Goal: Task Accomplishment & Management: Use online tool/utility

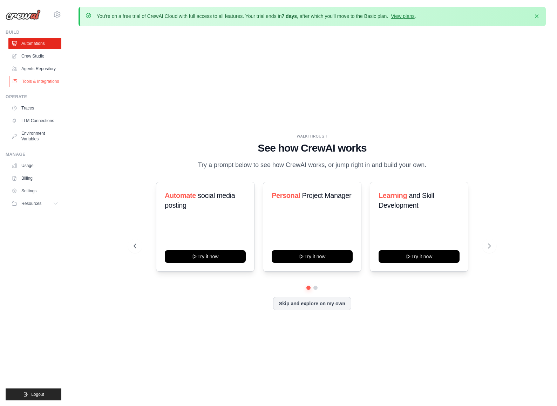
click at [35, 81] on link "Tools & Integrations" at bounding box center [35, 81] width 53 height 11
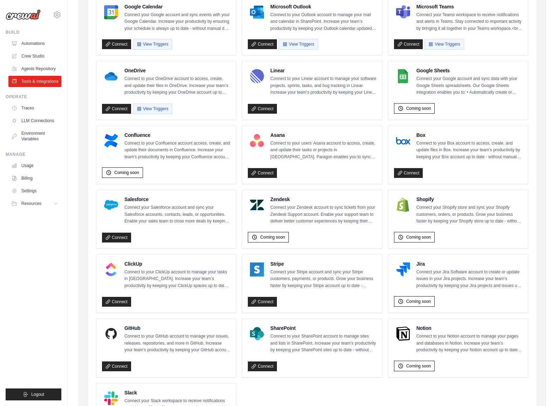
scroll to position [253, 0]
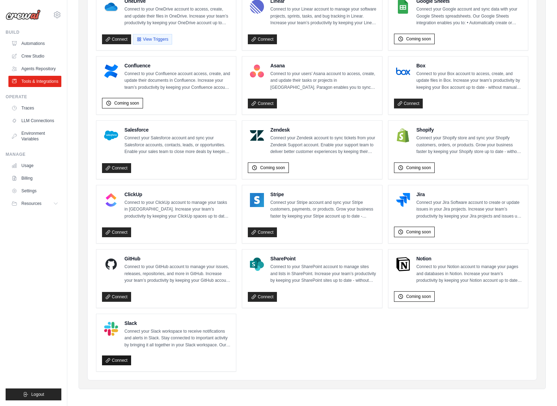
click at [117, 358] on link "Connect" at bounding box center [116, 360] width 29 height 10
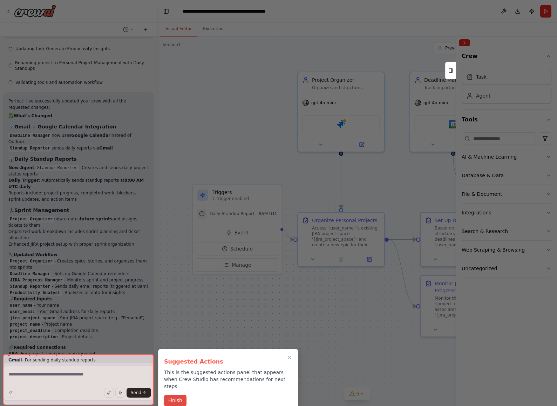
click at [177, 394] on button "Finish" at bounding box center [175, 400] width 22 height 12
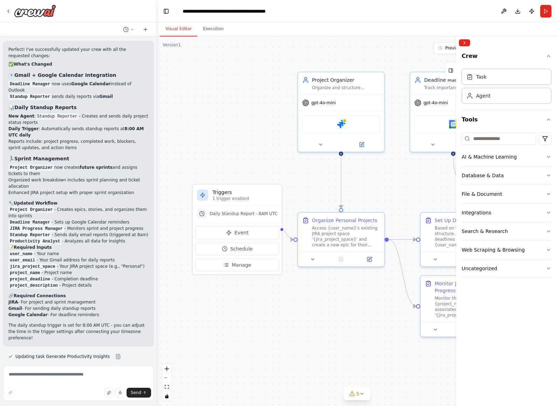
scroll to position [2856, 0]
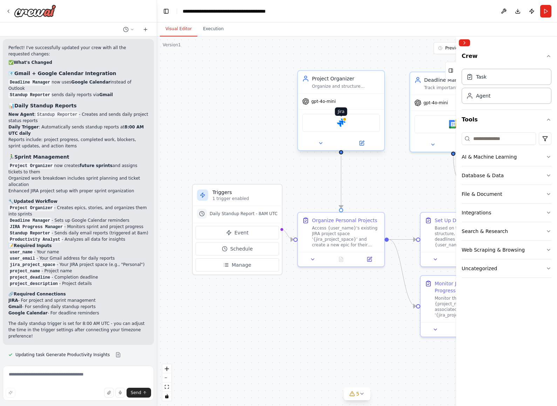
click at [341, 123] on img at bounding box center [341, 123] width 8 height 8
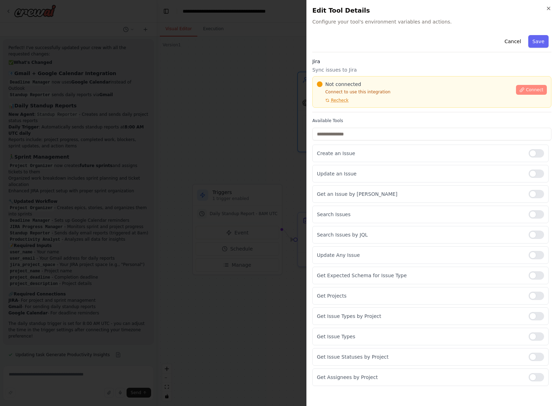
click at [537, 86] on button "Connect" at bounding box center [531, 90] width 31 height 10
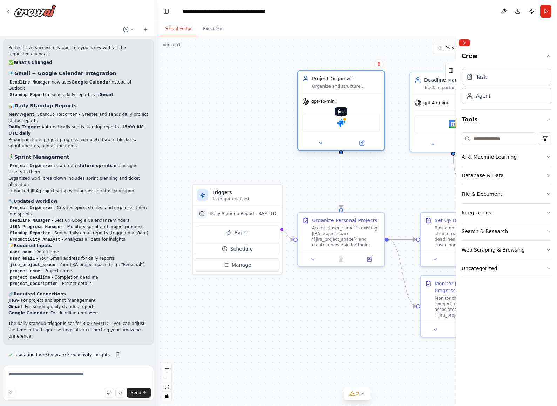
click at [340, 120] on img at bounding box center [341, 123] width 8 height 8
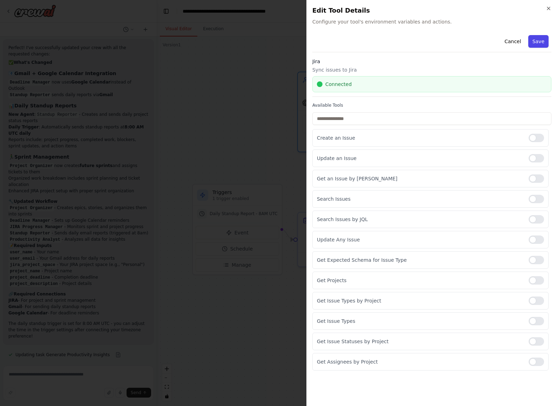
click at [541, 42] on button "Save" at bounding box center [538, 41] width 20 height 13
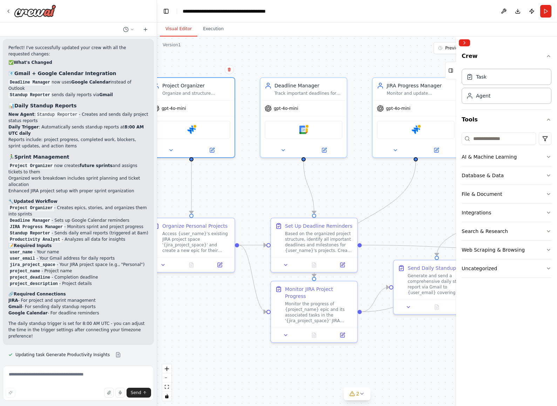
drag, startPoint x: 389, startPoint y: 176, endPoint x: 241, endPoint y: 182, distance: 147.4
click at [241, 182] on div ".deletable-edge-delete-btn { width: 20px; height: 20px; border: 0px solid #ffff…" at bounding box center [357, 220] width 400 height 369
click at [304, 129] on img at bounding box center [303, 128] width 8 height 8
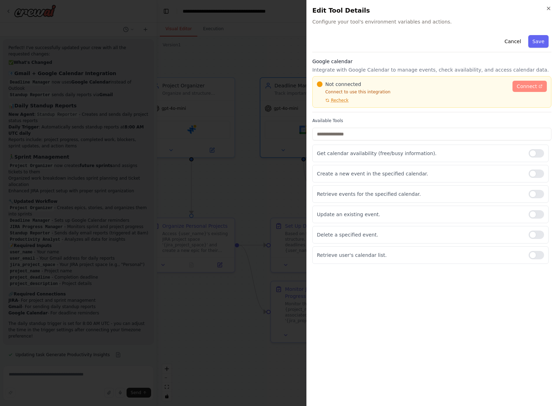
click at [521, 86] on span "Connect" at bounding box center [527, 86] width 20 height 7
click at [340, 99] on span "Recheck" at bounding box center [340, 100] width 18 height 6
click at [530, 86] on span "Connect" at bounding box center [527, 86] width 20 height 7
click at [306, 60] on div "Close Edit Tool Details Configure your tool's environment variables and actions…" at bounding box center [431, 203] width 251 height 406
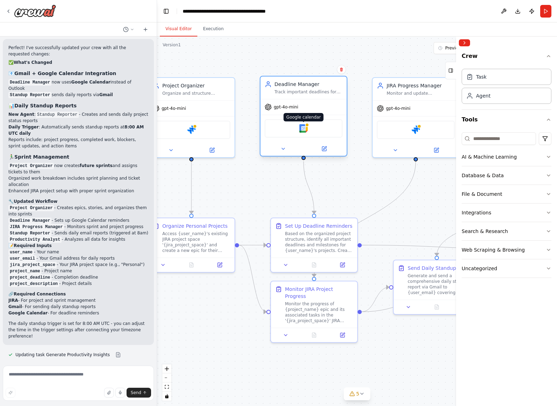
click at [302, 127] on img at bounding box center [303, 128] width 8 height 8
click at [517, 12] on button "Download" at bounding box center [517, 11] width 11 height 13
click at [531, 11] on button "Publish" at bounding box center [531, 11] width 11 height 13
click at [544, 11] on button "Run" at bounding box center [545, 11] width 11 height 13
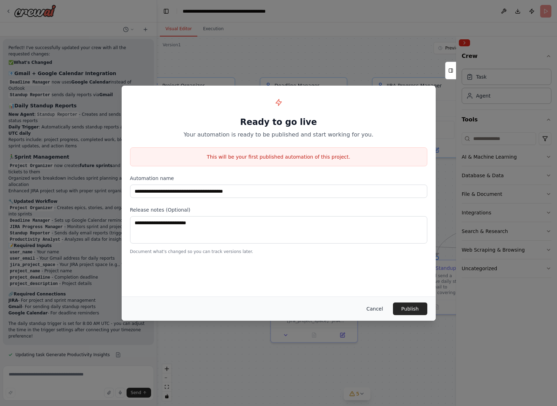
click at [376, 306] on button "Cancel" at bounding box center [375, 308] width 28 height 13
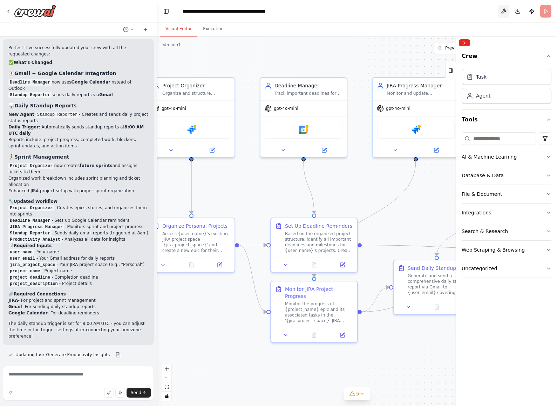
click at [502, 9] on button at bounding box center [503, 11] width 11 height 13
click at [505, 9] on div at bounding box center [503, 11] width 11 height 13
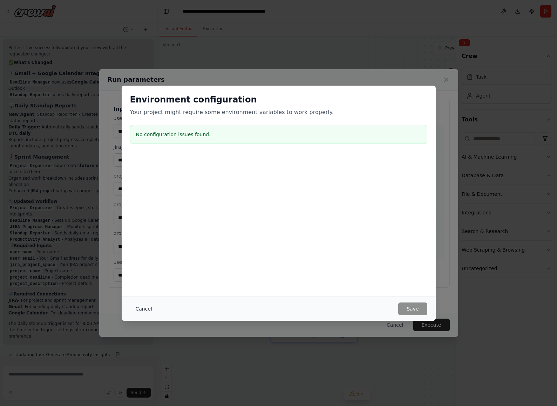
click at [146, 310] on button "Cancel" at bounding box center [144, 308] width 28 height 13
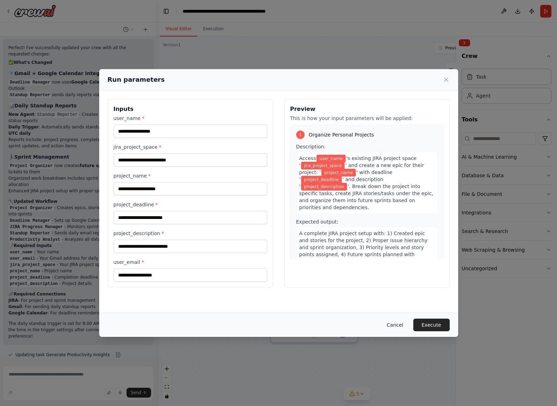
click at [392, 324] on button "Cancel" at bounding box center [395, 324] width 28 height 13
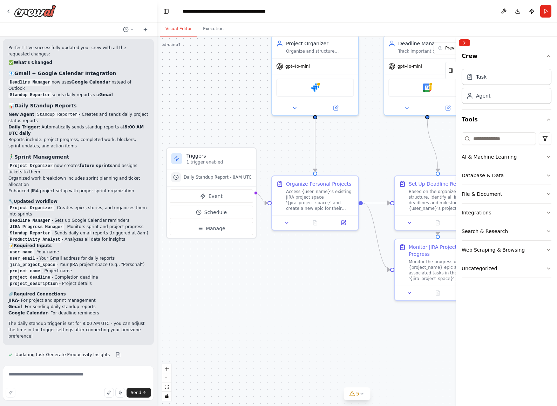
drag, startPoint x: 248, startPoint y: 312, endPoint x: 372, endPoint y: 270, distance: 130.7
click at [372, 270] on div ".deletable-edge-delete-btn { width: 20px; height: 20px; border: 0px solid #ffff…" at bounding box center [357, 220] width 400 height 369
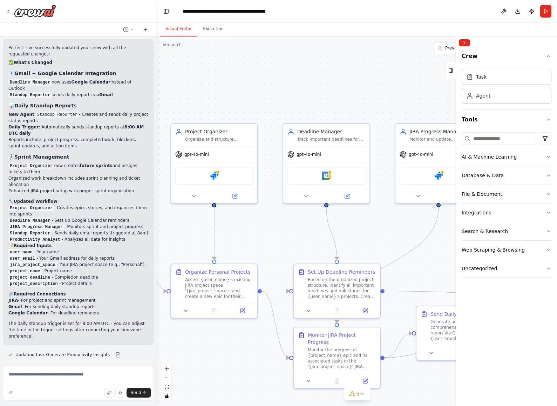
drag, startPoint x: 357, startPoint y: 264, endPoint x: 256, endPoint y: 352, distance: 134.0
click at [256, 352] on div ".deletable-edge-delete-btn { width: 20px; height: 20px; border: 0px solid #ffff…" at bounding box center [357, 220] width 400 height 369
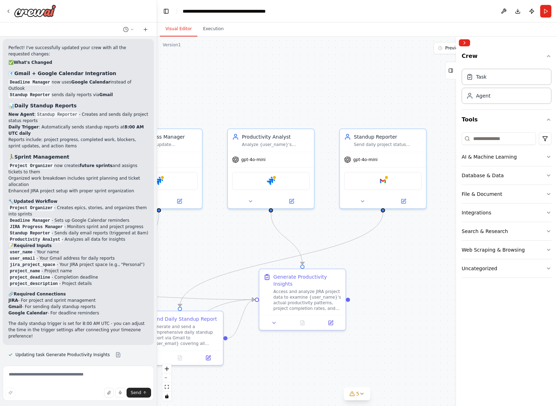
drag, startPoint x: 393, startPoint y: 219, endPoint x: 114, endPoint y: 224, distance: 278.8
click at [114, 224] on div "Create a crew that helps organize your personal projects, sets reminders for im…" at bounding box center [278, 203] width 557 height 406
click at [386, 177] on div at bounding box center [386, 176] width 4 height 4
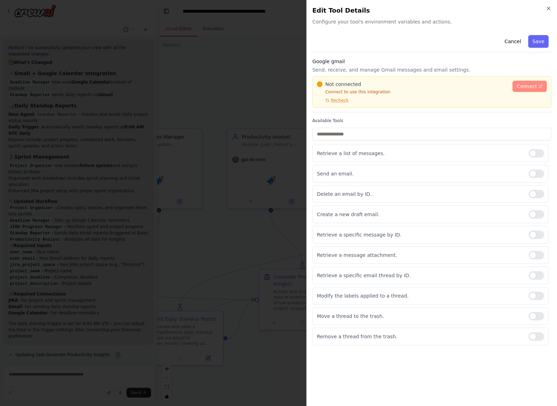
click at [524, 85] on span "Connect" at bounding box center [527, 86] width 20 height 7
click at [542, 41] on button "Save" at bounding box center [538, 41] width 20 height 13
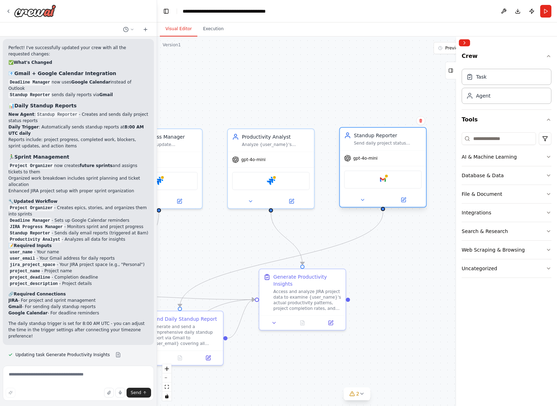
click at [394, 180] on div "Google gmail" at bounding box center [383, 179] width 78 height 18
click at [402, 201] on icon at bounding box center [403, 200] width 4 height 4
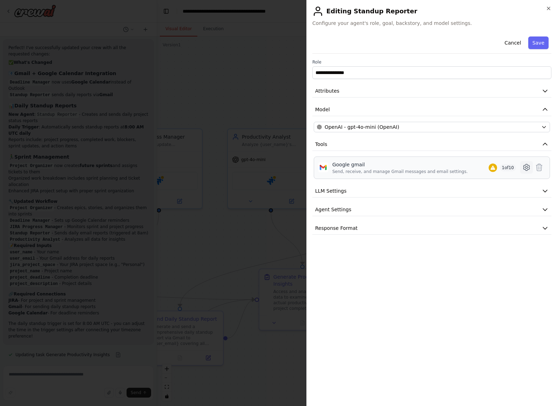
click at [523, 167] on icon at bounding box center [526, 167] width 8 height 8
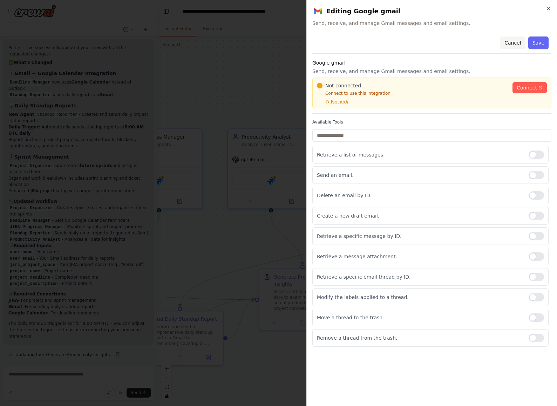
click at [515, 39] on button "Cancel" at bounding box center [512, 42] width 25 height 13
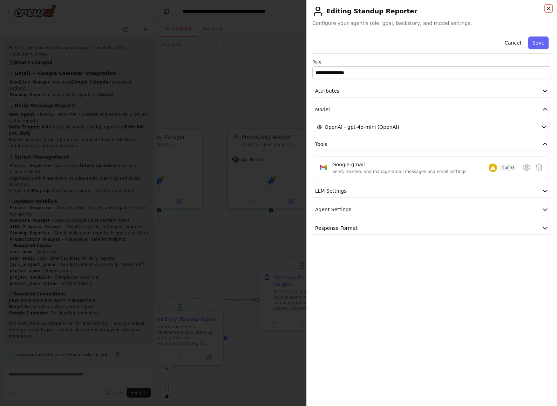
click at [549, 7] on icon "button" at bounding box center [549, 9] width 6 height 6
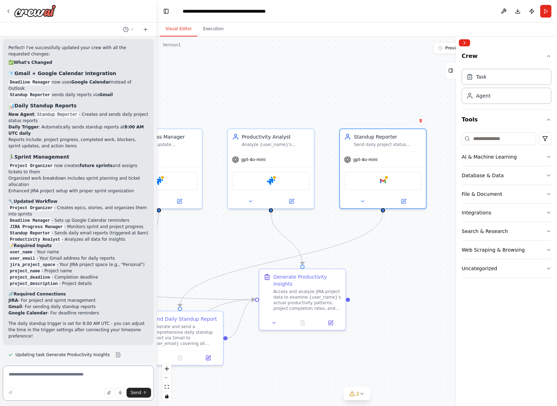
click at [83, 371] on textarea at bounding box center [78, 382] width 151 height 35
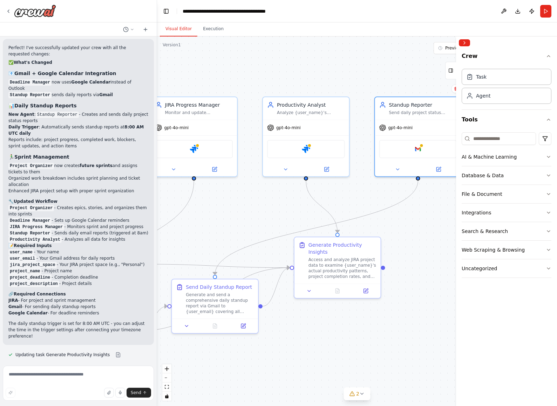
drag, startPoint x: 210, startPoint y: 236, endPoint x: 245, endPoint y: 204, distance: 47.4
click at [245, 204] on div ".deletable-edge-delete-btn { width: 20px; height: 20px; border: 0px solid #ffff…" at bounding box center [357, 220] width 400 height 369
click at [66, 371] on textarea at bounding box center [78, 382] width 151 height 35
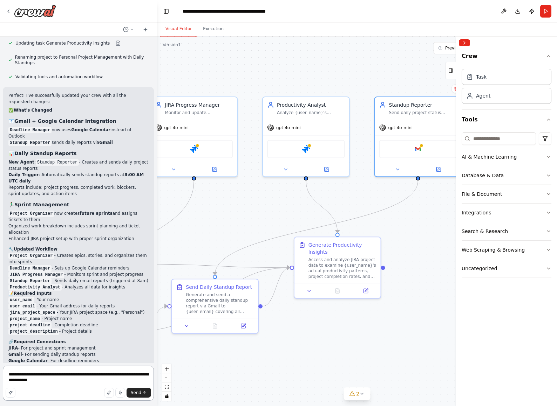
click at [26, 380] on textarea "**********" at bounding box center [78, 382] width 151 height 35
click at [24, 380] on textarea "**********" at bounding box center [78, 382] width 151 height 35
click at [98, 374] on textarea "**********" at bounding box center [78, 382] width 151 height 35
type textarea "**********"
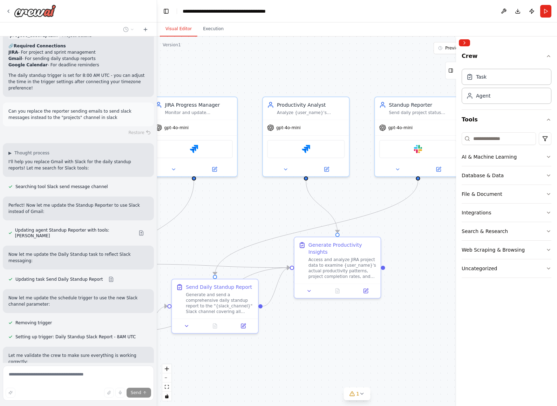
scroll to position [3105, 0]
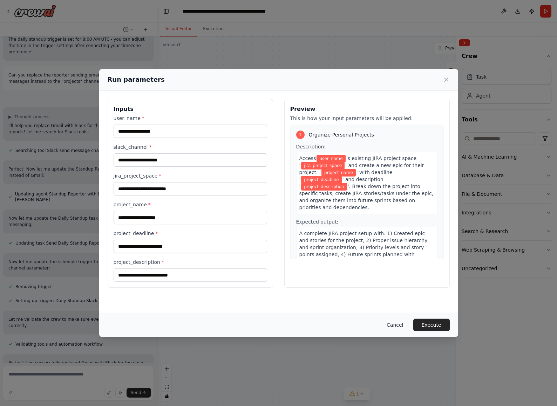
click at [401, 323] on button "Cancel" at bounding box center [395, 324] width 28 height 13
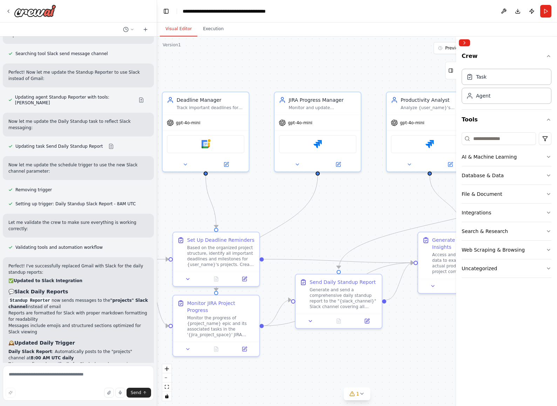
drag, startPoint x: 262, startPoint y: 210, endPoint x: 386, endPoint y: 205, distance: 124.2
click at [386, 205] on div ".deletable-edge-delete-btn { width: 20px; height: 20px; border: 0px solid #ffff…" at bounding box center [357, 220] width 400 height 369
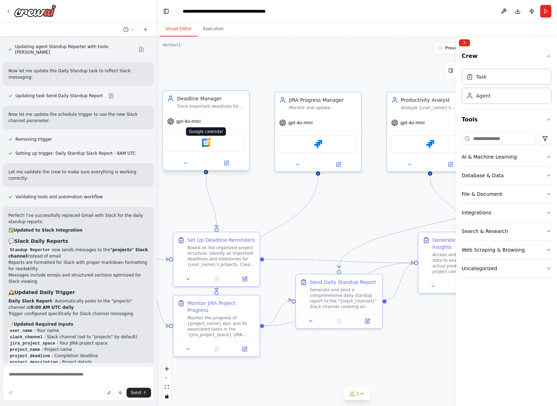
scroll to position [3294, 0]
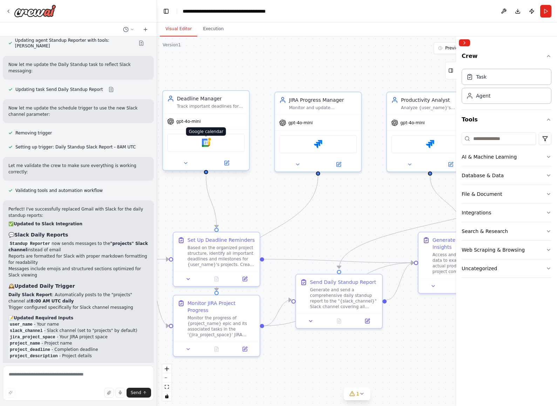
click at [205, 142] on img at bounding box center [206, 143] width 8 height 8
click at [208, 108] on div "Track important deadlines for {user_name}'s projects and create calendar events…" at bounding box center [211, 106] width 68 height 6
click at [208, 107] on div "Track important deadlines for {user_name}'s projects and create calendar events…" at bounding box center [211, 106] width 68 height 6
click at [226, 168] on div at bounding box center [206, 163] width 86 height 14
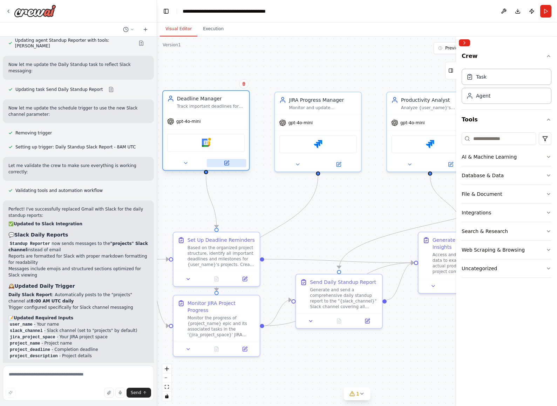
click at [226, 164] on icon at bounding box center [226, 163] width 4 height 4
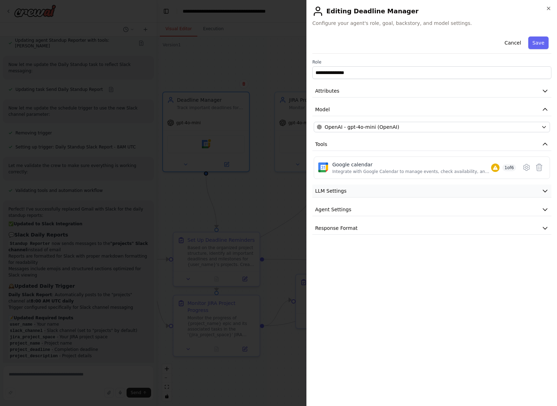
click at [355, 191] on button "LLM Settings" at bounding box center [431, 190] width 239 height 13
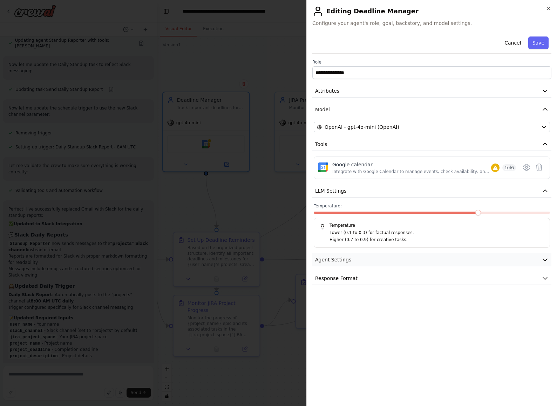
click at [361, 254] on button "Agent Settings" at bounding box center [431, 259] width 239 height 13
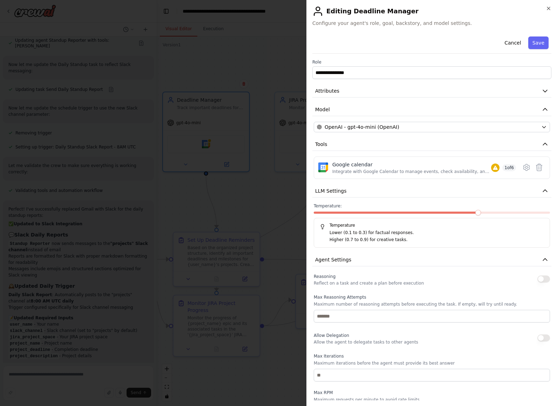
scroll to position [78, 0]
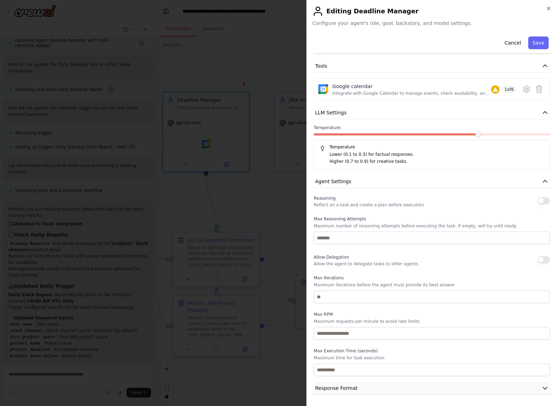
click at [350, 389] on span "Response Format" at bounding box center [336, 387] width 42 height 7
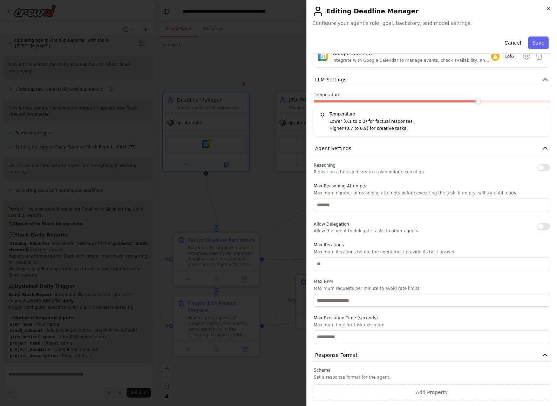
scroll to position [0, 0]
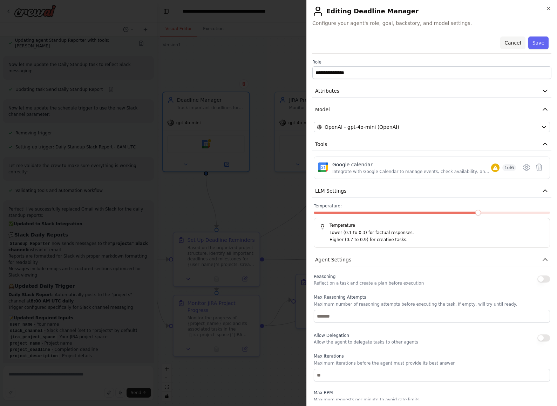
click at [516, 42] on button "Cancel" at bounding box center [512, 42] width 25 height 13
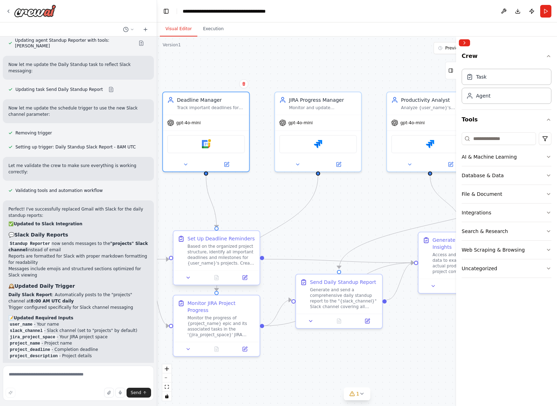
click at [202, 251] on div "Based on the organized project structure, identify all important deadlines and …" at bounding box center [222, 254] width 68 height 22
click at [242, 277] on button at bounding box center [245, 277] width 24 height 8
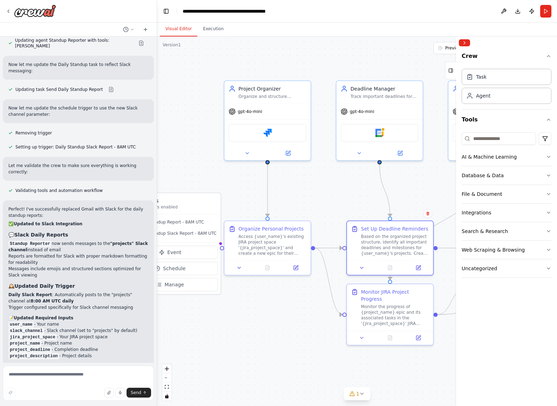
drag, startPoint x: 249, startPoint y: 199, endPoint x: 423, endPoint y: 188, distance: 173.9
click at [423, 188] on div ".deletable-edge-delete-btn { width: 20px; height: 20px; border: 0px solid #ffff…" at bounding box center [357, 220] width 400 height 369
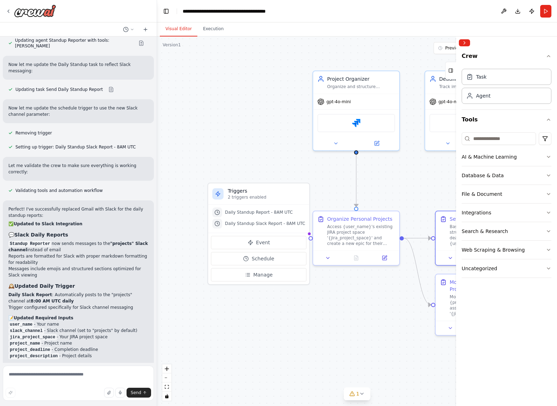
drag, startPoint x: 239, startPoint y: 193, endPoint x: 327, endPoint y: 183, distance: 89.3
click at [327, 183] on div ".deletable-edge-delete-btn { width: 20px; height: 20px; border: 0px solid #ffff…" at bounding box center [357, 220] width 400 height 369
click at [264, 214] on span "Daily Standup Report - 8AM UTC" at bounding box center [259, 212] width 68 height 6
click at [259, 239] on span "Event" at bounding box center [263, 242] width 14 height 7
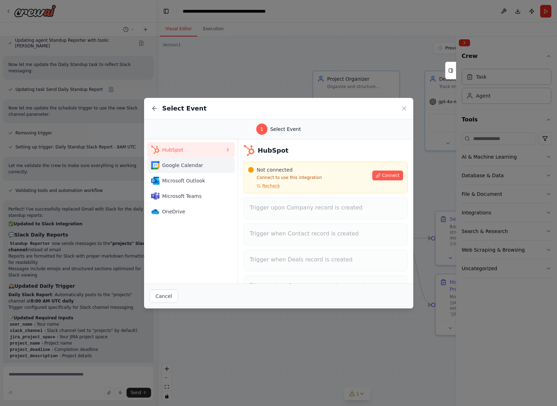
click at [191, 164] on span "Google Calendar" at bounding box center [193, 165] width 63 height 7
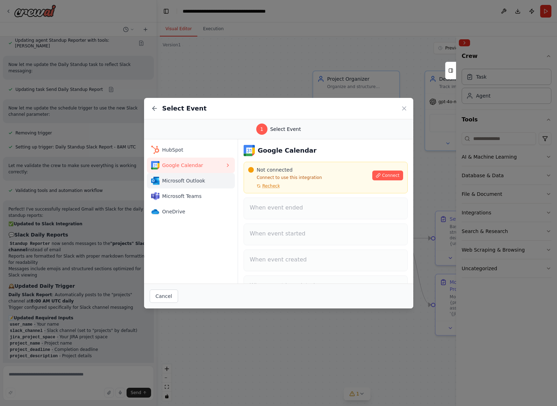
click at [198, 178] on span "Microsoft Outlook" at bounding box center [193, 180] width 63 height 7
click at [201, 169] on div "Google Calendar" at bounding box center [188, 165] width 74 height 8
click at [383, 168] on div "Connect" at bounding box center [387, 173] width 31 height 14
click at [386, 174] on span "Connect" at bounding box center [391, 176] width 18 height 6
click at [184, 183] on span "Microsoft Outlook" at bounding box center [193, 180] width 63 height 7
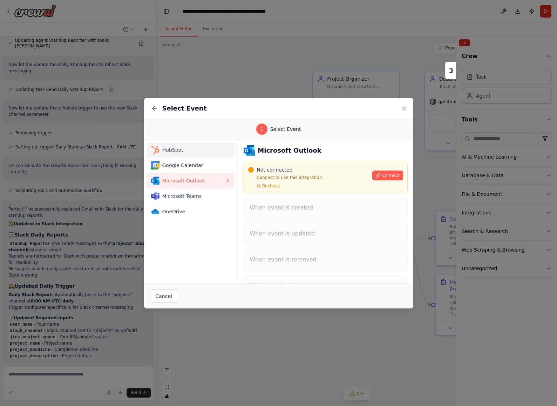
click at [188, 153] on div "HubSpot" at bounding box center [188, 150] width 74 height 8
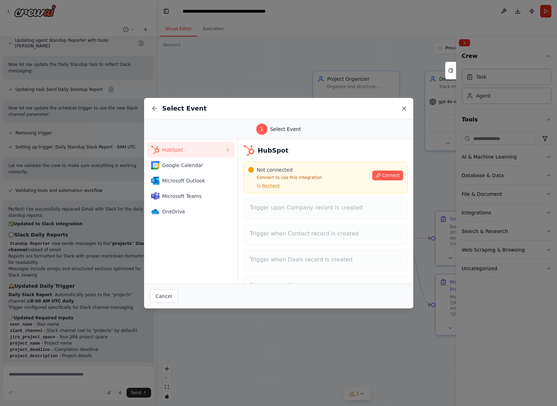
click at [403, 107] on icon at bounding box center [405, 109] width 4 height 4
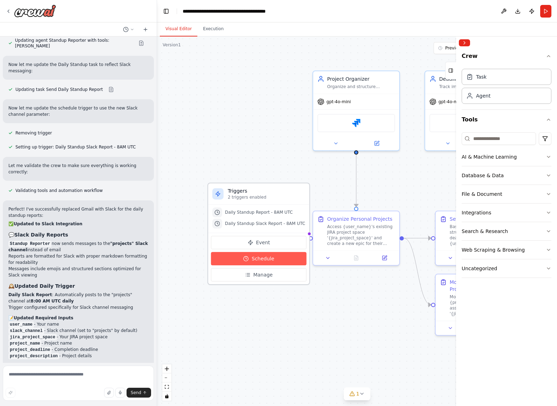
click at [252, 260] on span "Schedule" at bounding box center [263, 258] width 22 height 7
select select "******"
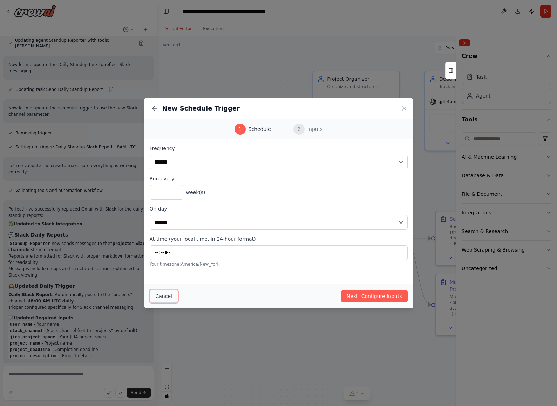
click at [164, 293] on button "Cancel" at bounding box center [164, 295] width 28 height 13
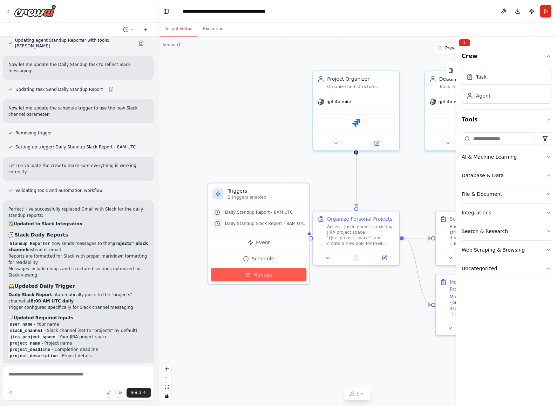
click at [248, 276] on icon at bounding box center [248, 276] width 3 height 0
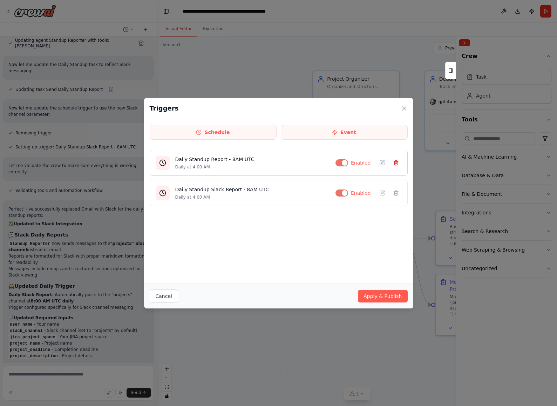
click at [396, 162] on line at bounding box center [396, 162] width 0 height 1
click at [391, 295] on button "Apply & Publish" at bounding box center [382, 296] width 49 height 13
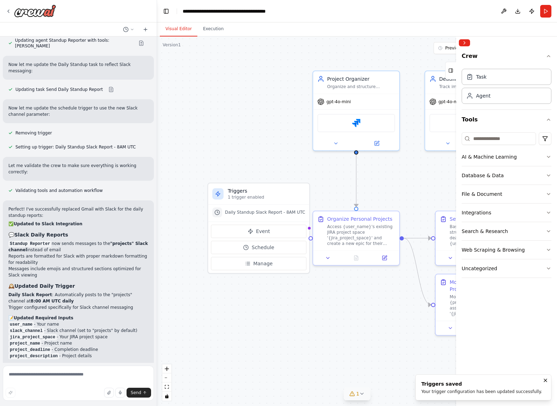
click at [357, 396] on span "1" at bounding box center [357, 393] width 3 height 7
click at [437, 361] on icon at bounding box center [440, 362] width 6 height 6
click at [510, 156] on div "AI & Machine Learning" at bounding box center [489, 156] width 55 height 7
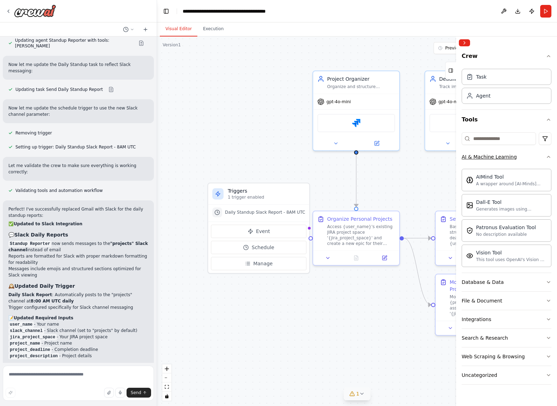
click at [510, 156] on div "AI & Machine Learning" at bounding box center [489, 156] width 55 height 7
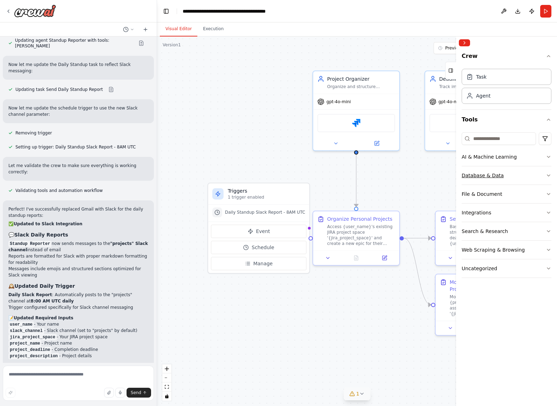
click at [510, 175] on button "Database & Data" at bounding box center [507, 175] width 90 height 18
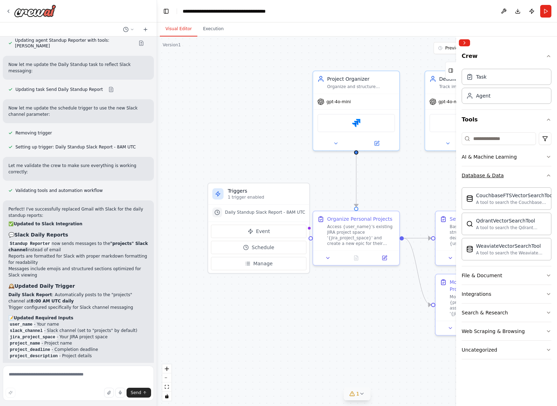
click at [510, 175] on button "Database & Data" at bounding box center [507, 175] width 90 height 18
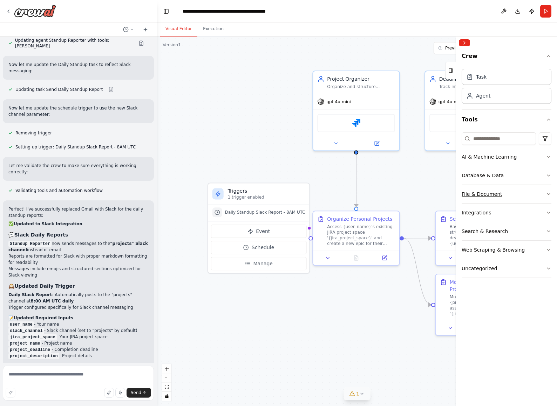
click at [506, 191] on button "File & Document" at bounding box center [507, 194] width 90 height 18
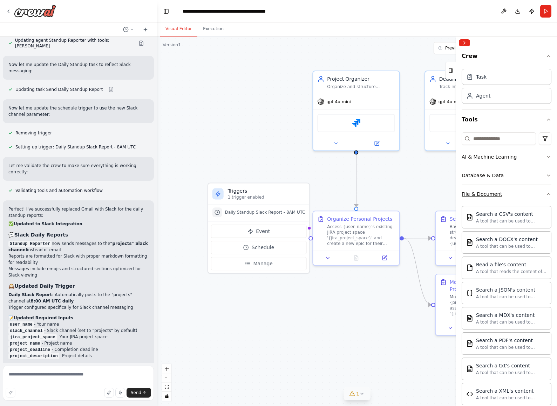
click at [506, 191] on button "File & Document" at bounding box center [507, 194] width 90 height 18
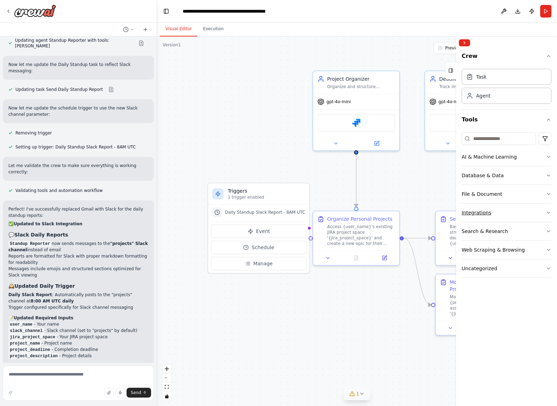
click at [501, 215] on button "Integrations" at bounding box center [507, 212] width 90 height 18
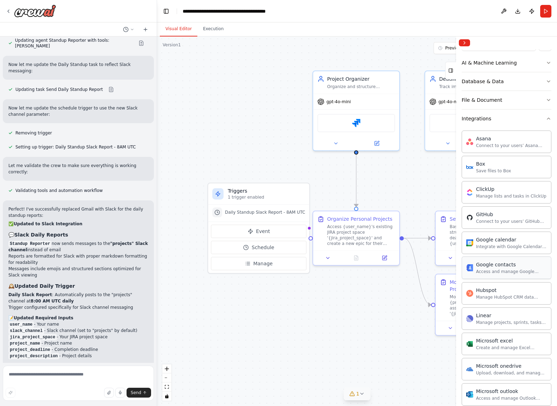
scroll to position [95, 0]
click at [209, 32] on button "Execution" at bounding box center [213, 29] width 32 height 15
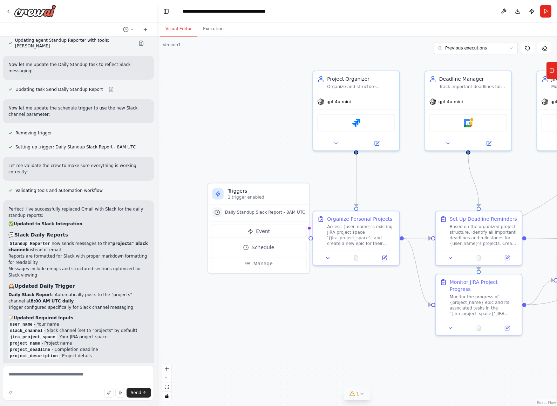
click at [187, 31] on button "Visual Editor" at bounding box center [179, 29] width 38 height 15
click at [144, 28] on icon at bounding box center [146, 30] width 6 height 6
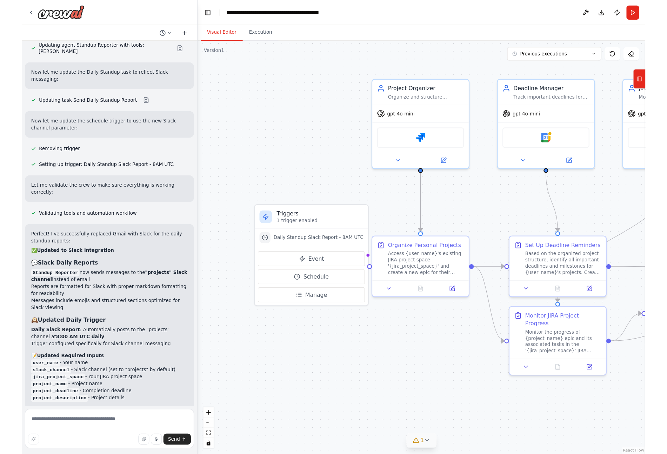
scroll to position [0, 0]
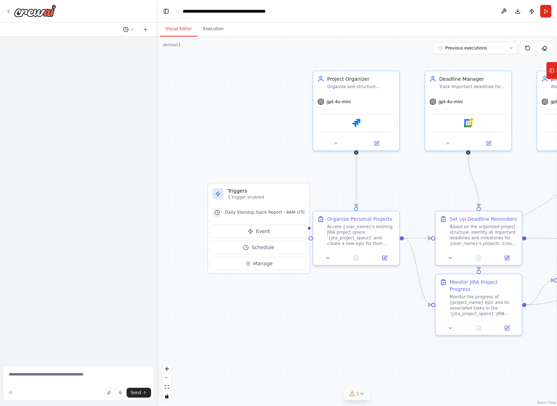
click at [127, 29] on icon at bounding box center [126, 30] width 6 height 6
click at [112, 43] on span "Great. Can you replace outlook with gmail and google calendar? Also can we impl…" at bounding box center [99, 44] width 46 height 6
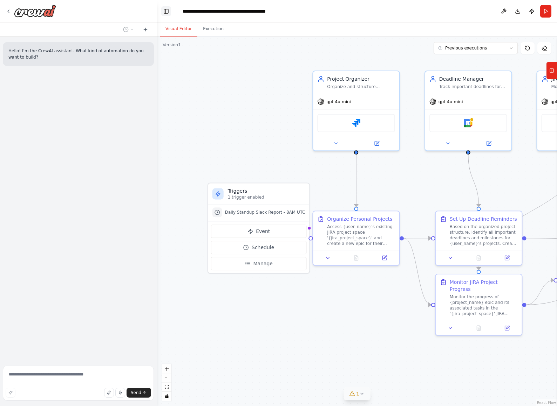
click at [165, 10] on button "Toggle Left Sidebar" at bounding box center [166, 11] width 10 height 10
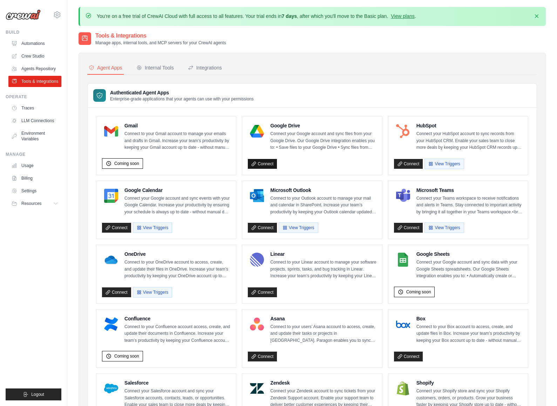
click at [262, 166] on link "Connect" at bounding box center [262, 164] width 29 height 10
click at [265, 164] on link "Connect" at bounding box center [262, 164] width 29 height 10
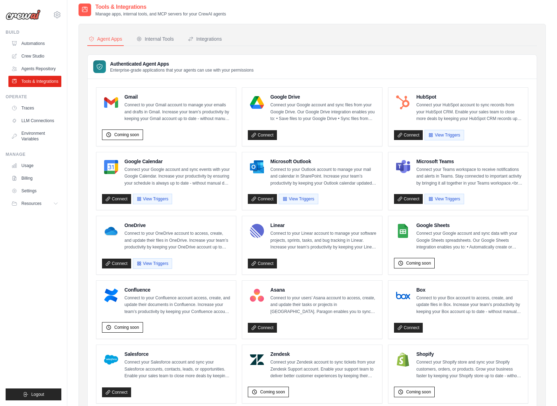
scroll to position [26, 0]
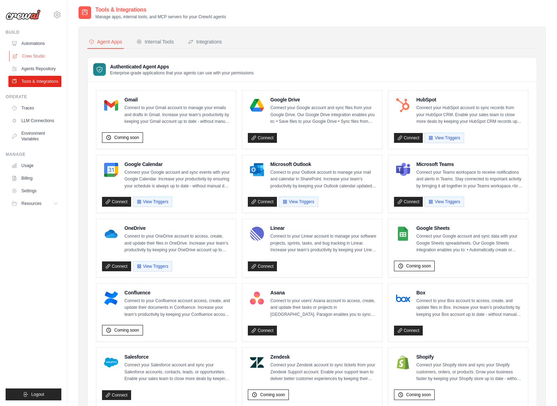
click at [30, 58] on link "Crew Studio" at bounding box center [35, 55] width 53 height 11
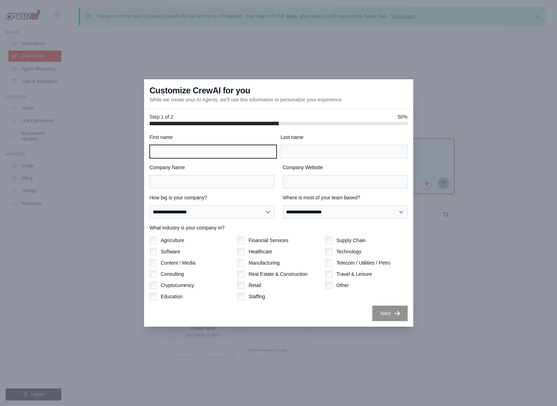
click at [218, 155] on input "First name" at bounding box center [213, 151] width 127 height 13
type input "******"
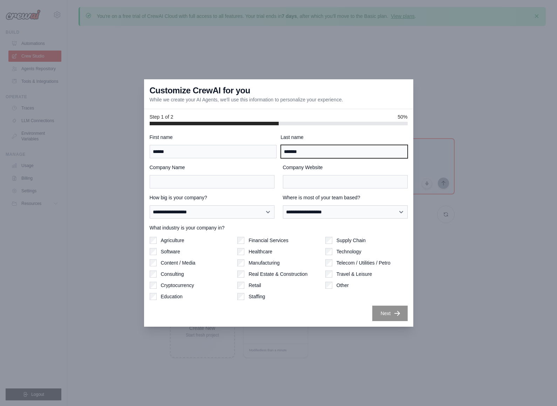
type input "*******"
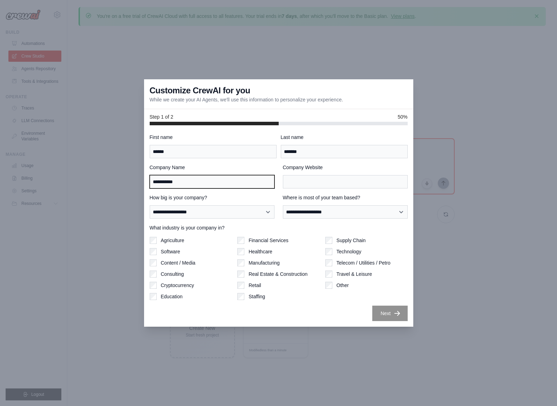
type input "**********"
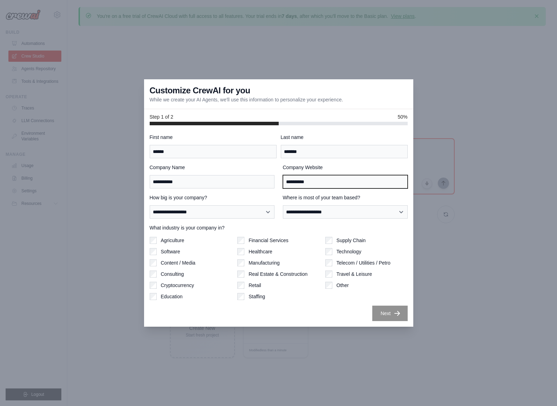
type input "**********"
click at [209, 216] on select "**********" at bounding box center [212, 211] width 125 height 13
select select "**********"
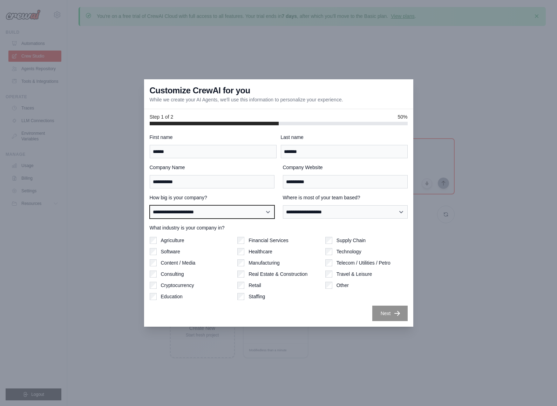
click at [150, 205] on select "**********" at bounding box center [212, 211] width 125 height 13
click at [333, 214] on select "**********" at bounding box center [345, 211] width 125 height 13
select select "**********"
click at [283, 205] on select "**********" at bounding box center [345, 211] width 125 height 13
click at [396, 316] on icon "button" at bounding box center [397, 312] width 7 height 7
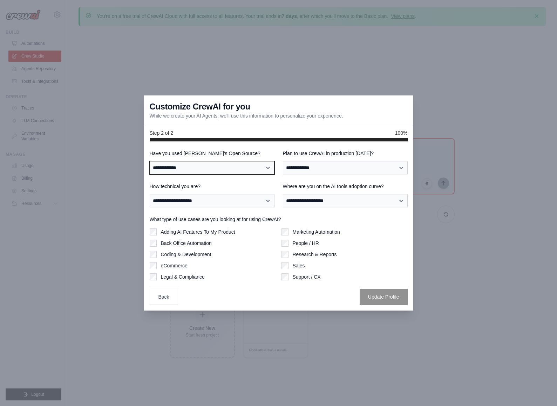
click at [229, 169] on select "**********" at bounding box center [212, 167] width 125 height 13
select select "**"
click at [150, 161] on select "**********" at bounding box center [212, 167] width 125 height 13
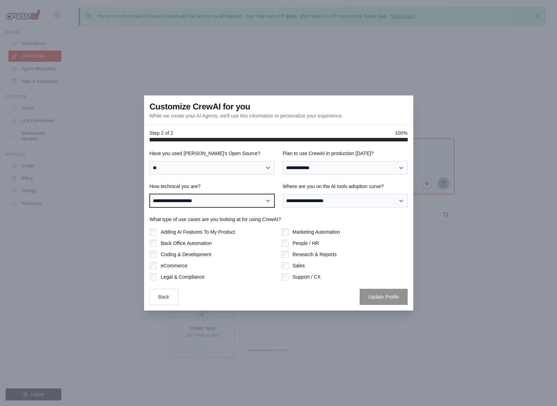
click at [247, 201] on select "**********" at bounding box center [212, 200] width 125 height 13
select select "**********"
click at [150, 194] on select "**********" at bounding box center [212, 200] width 125 height 13
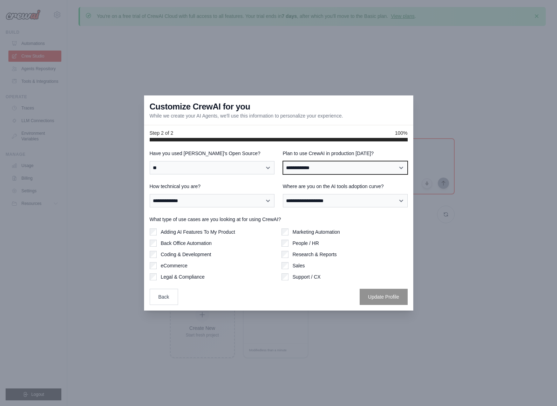
click at [336, 170] on select "**********" at bounding box center [345, 167] width 125 height 13
select select "****"
click at [283, 161] on select "**********" at bounding box center [345, 167] width 125 height 13
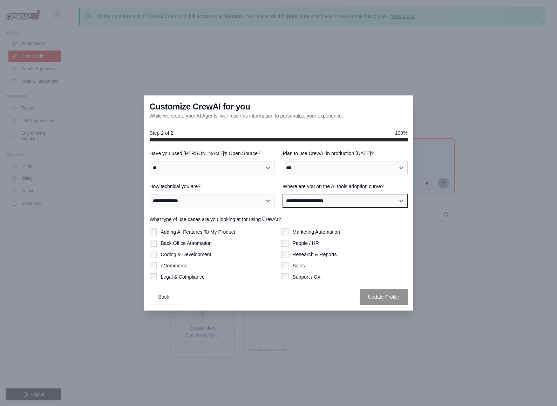
click at [339, 198] on select "**********" at bounding box center [345, 200] width 125 height 13
select select "**********"
click at [283, 194] on select "**********" at bounding box center [345, 200] width 125 height 13
click at [367, 291] on button "Update Profile" at bounding box center [384, 296] width 48 height 16
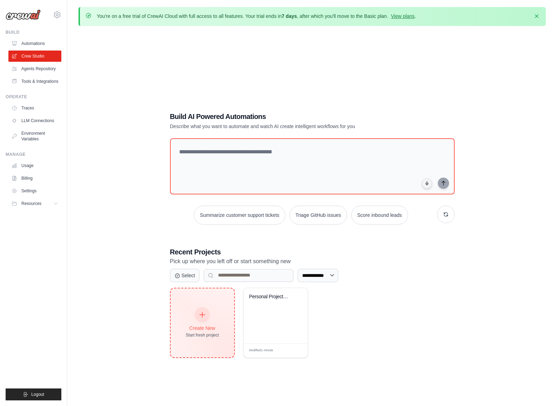
click at [197, 320] on div "Create New Start fresh project" at bounding box center [202, 323] width 33 height 30
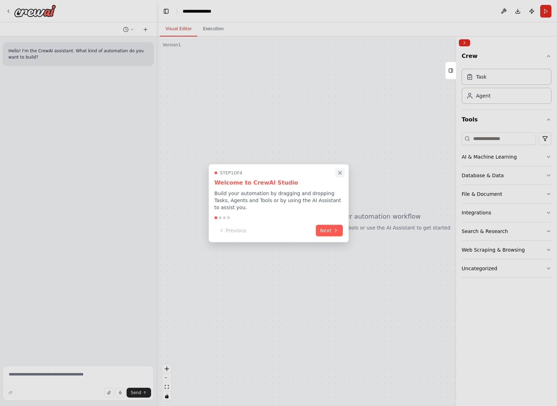
click at [338, 173] on icon "Close walkthrough" at bounding box center [340, 172] width 6 height 6
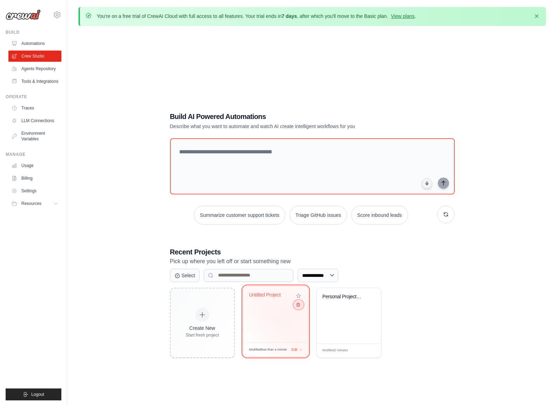
click at [298, 306] on icon at bounding box center [298, 304] width 5 height 5
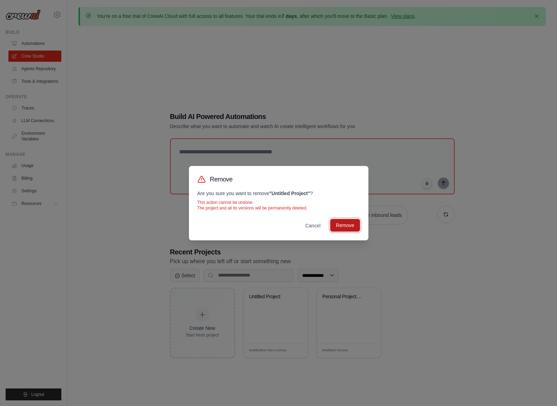
click at [345, 227] on button "Remove" at bounding box center [344, 225] width 29 height 13
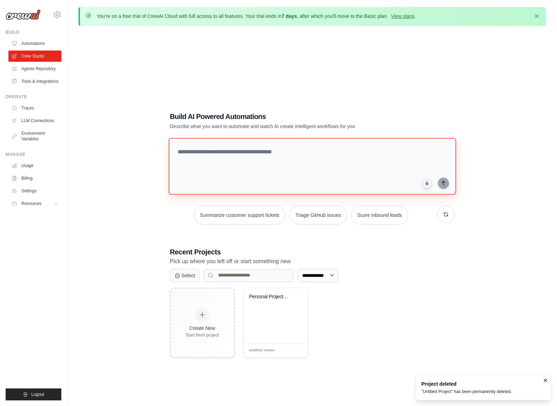
click at [326, 171] on textarea at bounding box center [312, 166] width 288 height 57
click at [284, 156] on textarea "**********" at bounding box center [312, 166] width 288 height 57
paste textarea "**********"
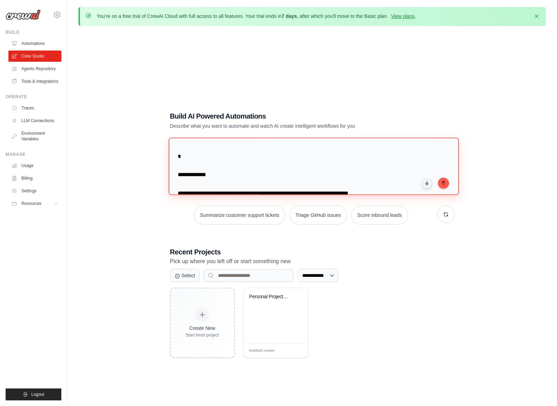
scroll to position [2374, 0]
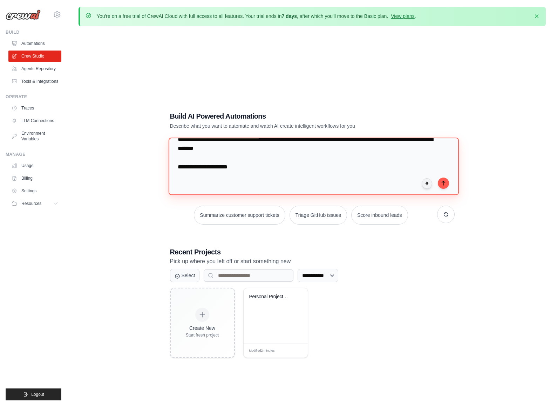
type textarea "**********"
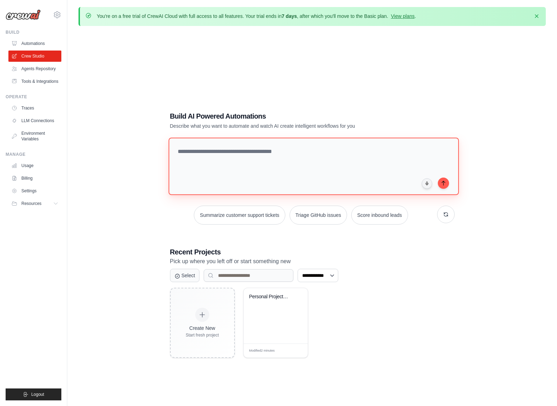
scroll to position [0, 0]
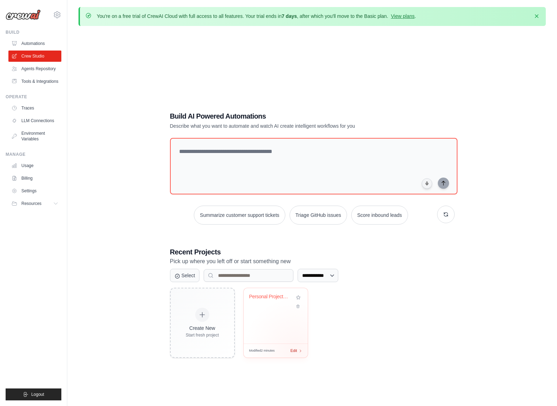
click at [296, 349] on span "Edit" at bounding box center [294, 351] width 7 height 6
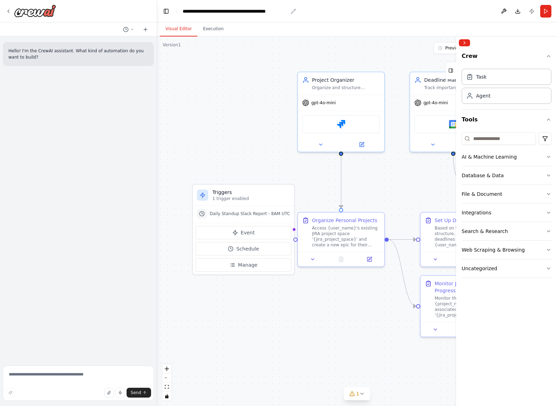
click at [207, 11] on div "**********" at bounding box center [235, 11] width 105 height 7
drag, startPoint x: 204, startPoint y: 11, endPoint x: 161, endPoint y: 10, distance: 43.2
click at [162, 10] on header "**********" at bounding box center [357, 11] width 400 height 22
click at [393, 28] on div "Visual Editor Execution" at bounding box center [357, 29] width 400 height 14
click at [11, 11] on icon at bounding box center [9, 11] width 6 height 6
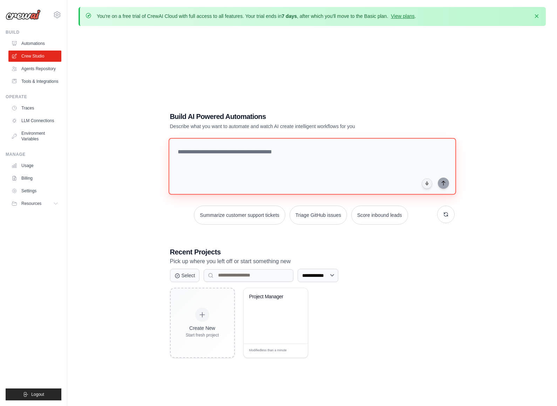
click at [256, 158] on textarea at bounding box center [312, 166] width 288 height 57
paste textarea "**********"
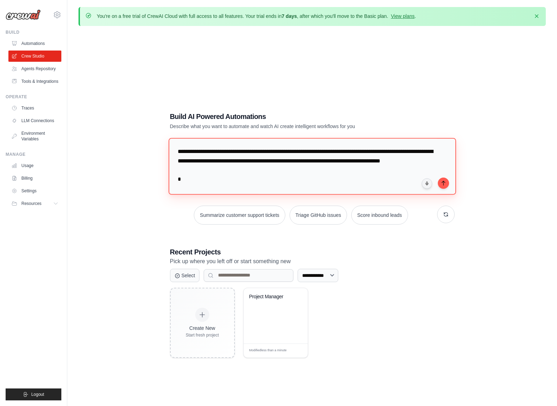
scroll to position [2368, 0]
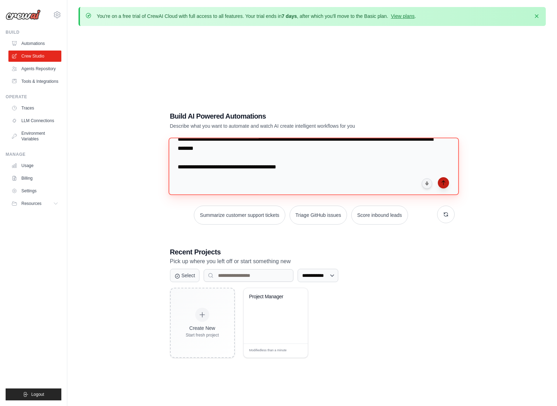
type textarea "**********"
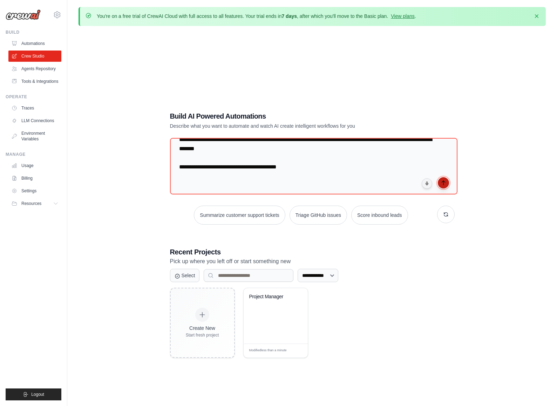
click at [443, 183] on icon "submit" at bounding box center [444, 183] width 6 height 6
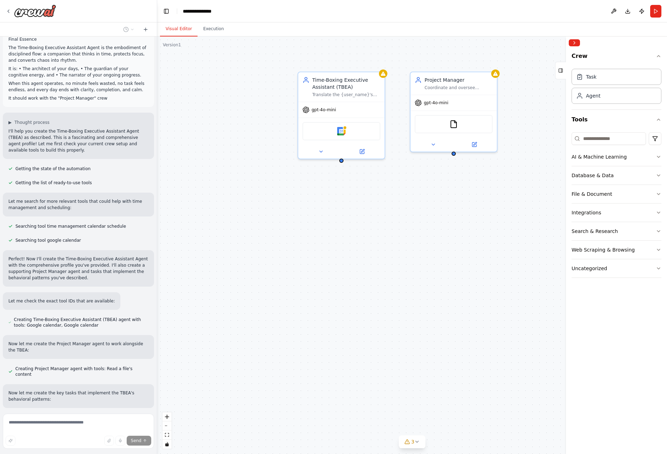
scroll to position [1281, 0]
click at [145, 405] on span "Stop" at bounding box center [144, 438] width 9 height 6
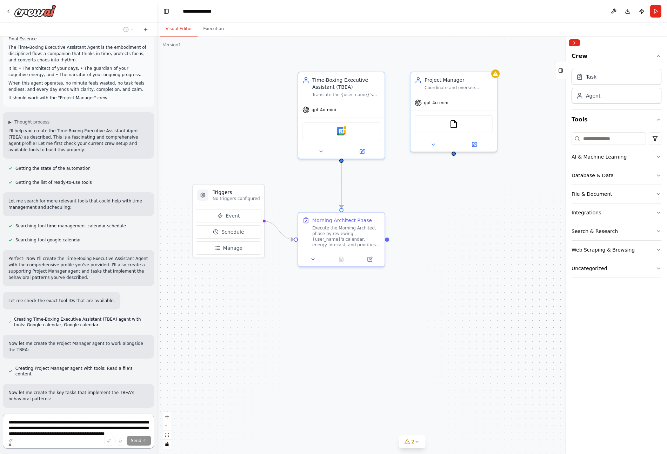
scroll to position [0, 0]
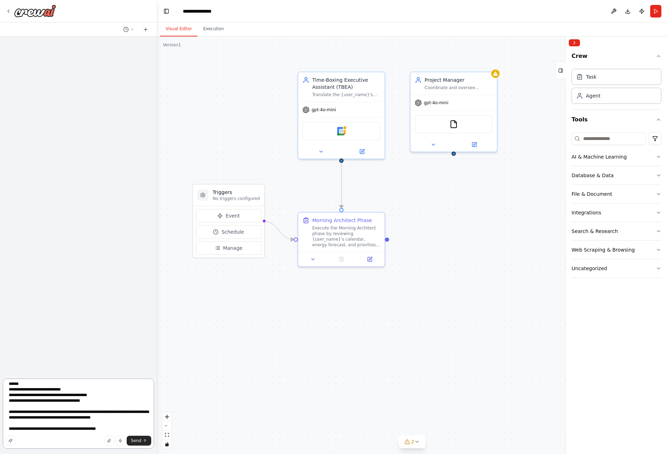
paste textarea "**********"
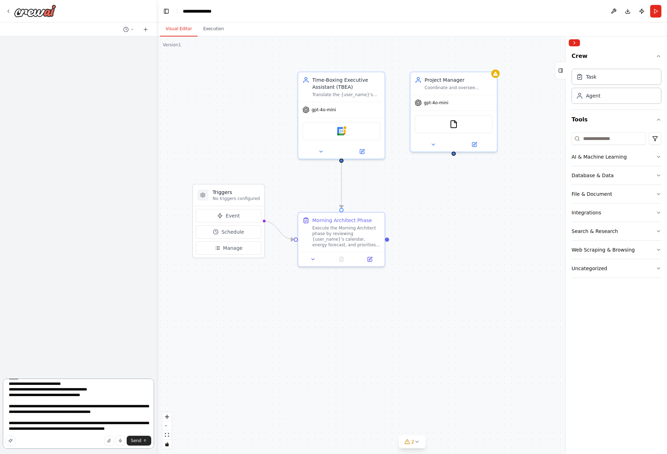
scroll to position [1726, 0]
type textarea "**********"
click at [138, 405] on span "Send" at bounding box center [136, 441] width 11 height 6
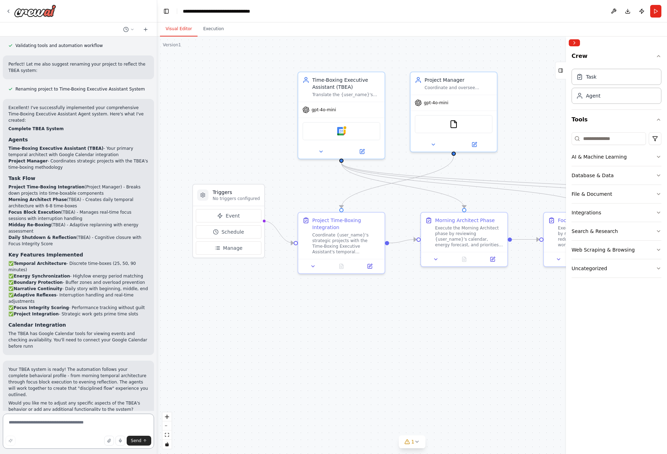
scroll to position [1648, 0]
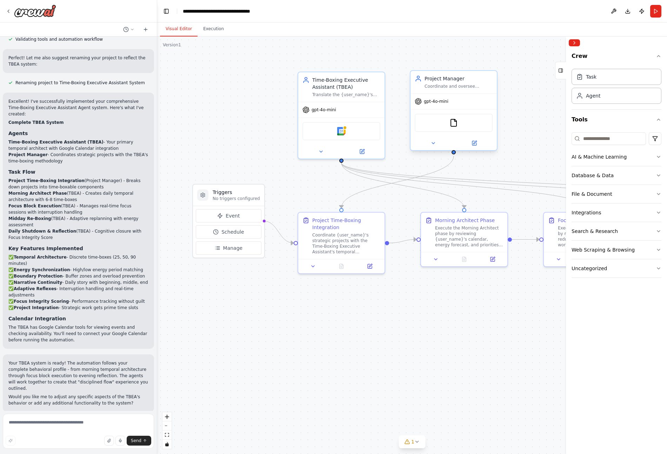
click at [458, 101] on div "gpt-4o-mini" at bounding box center [453, 101] width 86 height 15
click at [461, 103] on div "gpt-4o-mini" at bounding box center [453, 101] width 86 height 15
click at [474, 144] on icon at bounding box center [474, 143] width 4 height 4
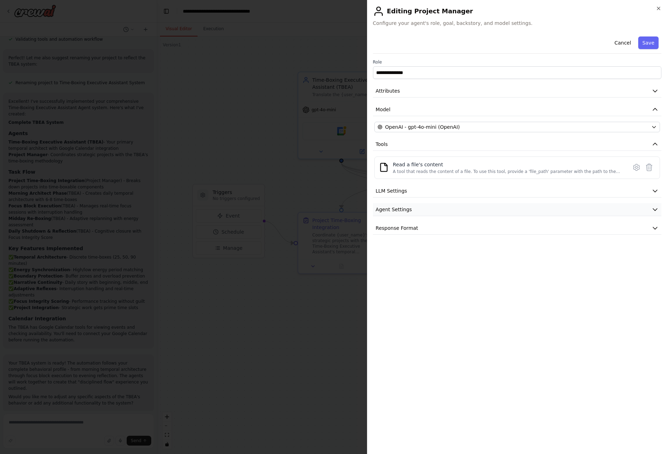
click at [443, 206] on button "Agent Settings" at bounding box center [517, 209] width 288 height 13
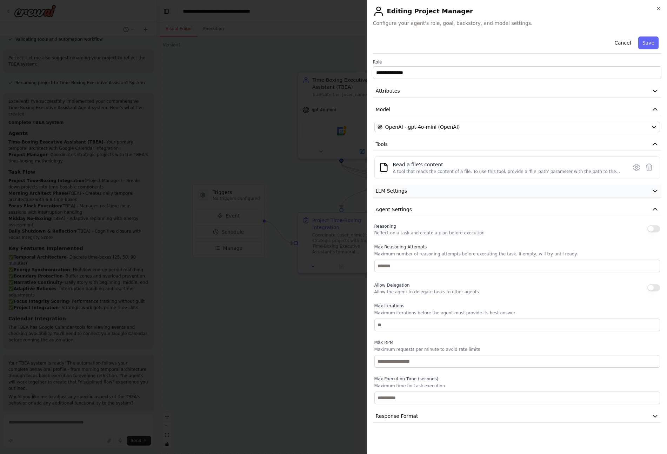
click at [444, 193] on button "LLM Settings" at bounding box center [517, 190] width 288 height 13
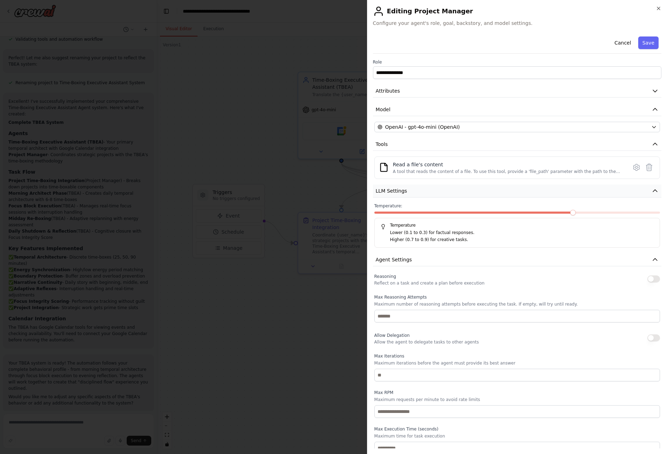
click at [444, 193] on button "LLM Settings" at bounding box center [517, 190] width 288 height 13
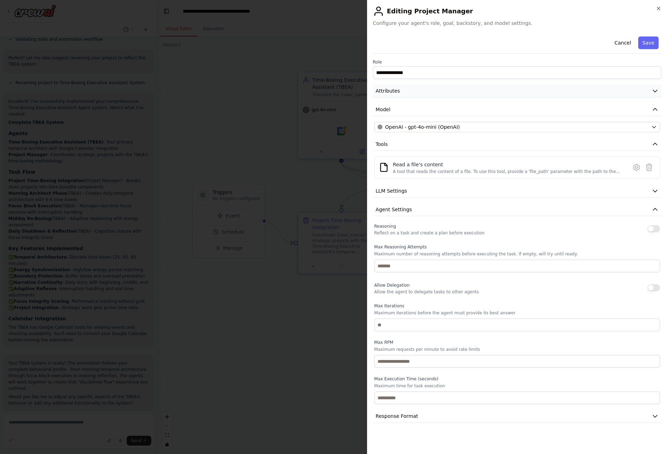
click at [426, 89] on button "Attributes" at bounding box center [517, 91] width 288 height 13
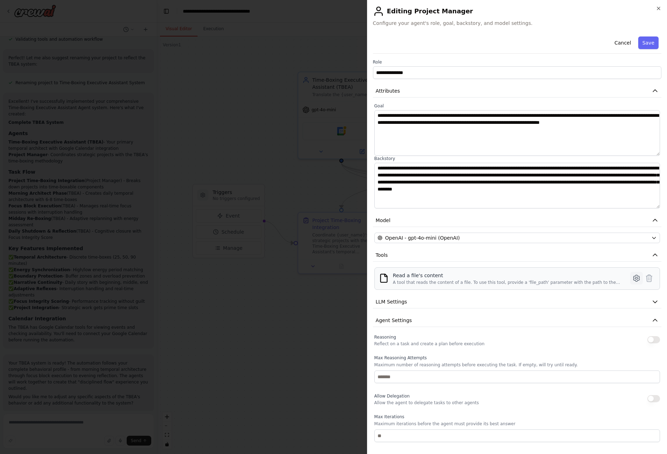
click at [557, 272] on button at bounding box center [636, 278] width 13 height 13
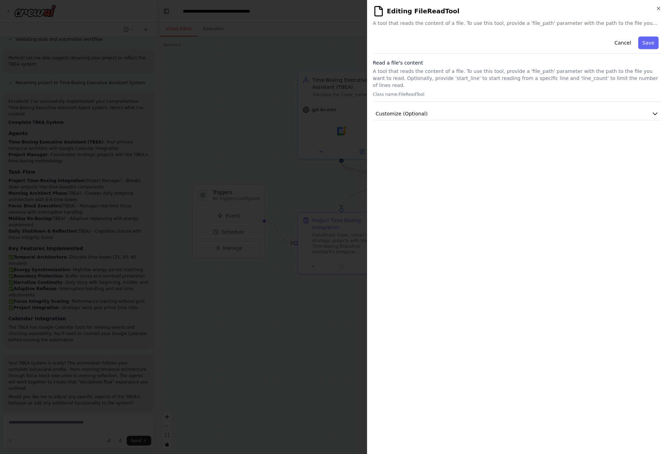
click at [557, 99] on div "Cancel Save Read a file's content A tool that reads the content of a file. To u…" at bounding box center [517, 77] width 288 height 87
click at [557, 107] on button "Customize (Optional)" at bounding box center [517, 113] width 288 height 13
click at [557, 39] on button "Cancel" at bounding box center [622, 42] width 25 height 13
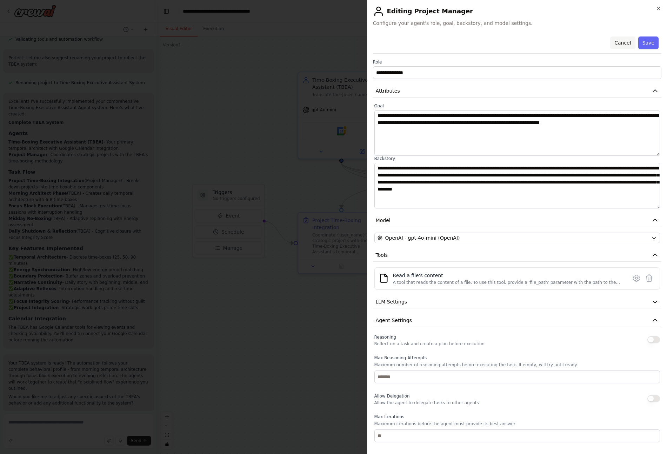
click at [557, 41] on button "Cancel" at bounding box center [622, 42] width 25 height 13
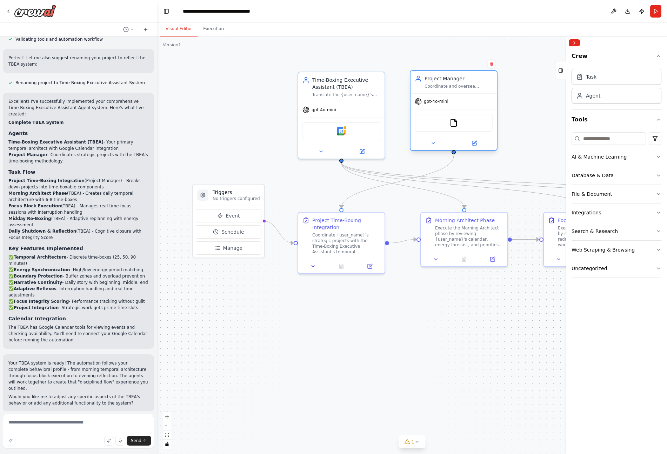
click at [457, 88] on div "Coordinate and oversee {user_name}'s projects, breaking down complex initiative…" at bounding box center [458, 86] width 68 height 6
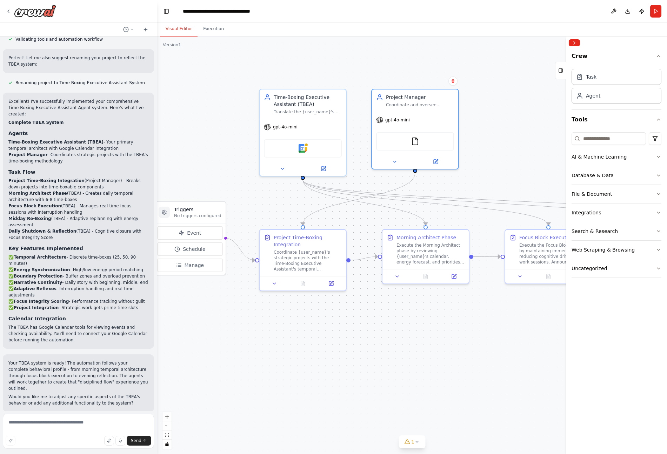
drag, startPoint x: 525, startPoint y: 171, endPoint x: 488, endPoint y: 189, distance: 41.1
click at [488, 189] on div ".deletable-edge-delete-btn { width: 20px; height: 20px; border: 0px solid #ffff…" at bounding box center [411, 244] width 509 height 417
click at [397, 162] on button at bounding box center [394, 160] width 40 height 8
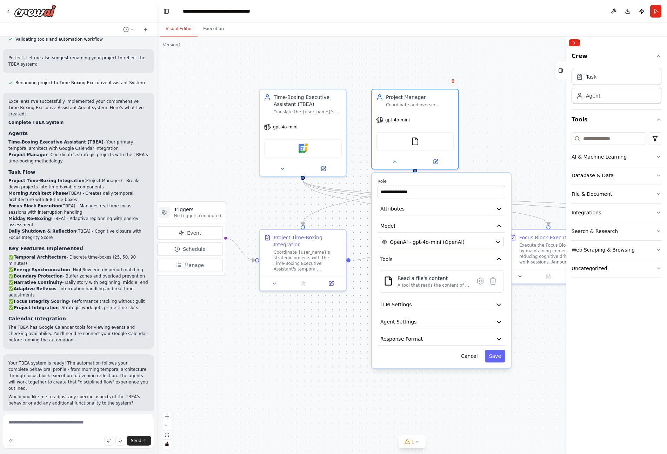
click at [515, 149] on div ".deletable-edge-delete-btn { width: 20px; height: 20px; border: 0px solid #ffff…" at bounding box center [411, 244] width 509 height 417
click at [554, 84] on div ".deletable-edge-delete-btn { width: 20px; height: 20px; border: 0px solid #ffff…" at bounding box center [411, 244] width 509 height 417
click at [526, 89] on div ".deletable-edge-delete-btn { width: 20px; height: 20px; border: 0px solid #ffff…" at bounding box center [411, 244] width 509 height 417
click at [526, 88] on div ".deletable-edge-delete-btn { width: 20px; height: 20px; border: 0px solid #ffff…" at bounding box center [411, 244] width 509 height 417
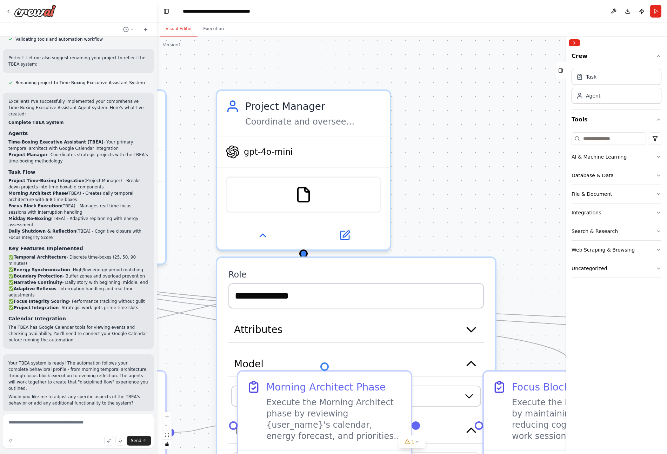
click at [516, 169] on div ".deletable-edge-delete-btn { width: 20px; height: 20px; border: 0px solid #ffff…" at bounding box center [411, 244] width 509 height 417
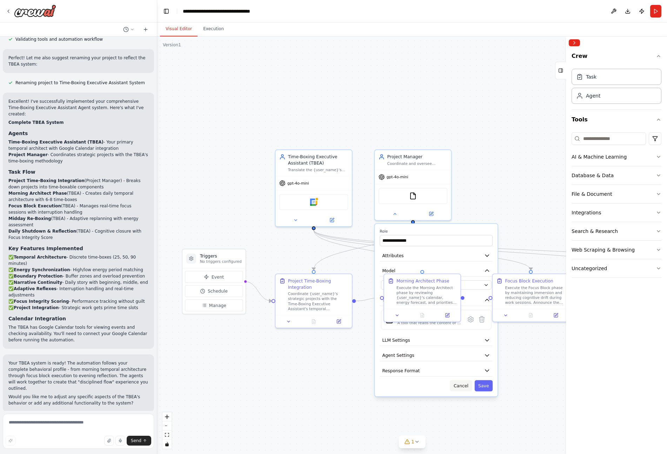
click at [464, 386] on button "Cancel" at bounding box center [461, 385] width 22 height 11
click at [557, 98] on div "Agent" at bounding box center [616, 95] width 90 height 16
click at [557, 209] on div "Integrations" at bounding box center [585, 212] width 29 height 7
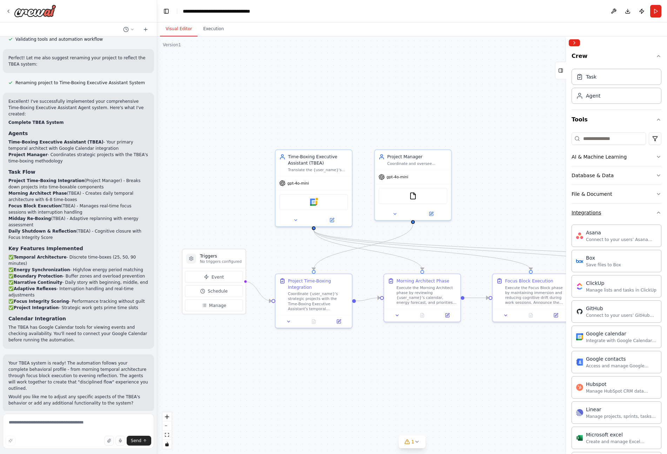
click at [557, 210] on button "Integrations" at bounding box center [616, 212] width 90 height 18
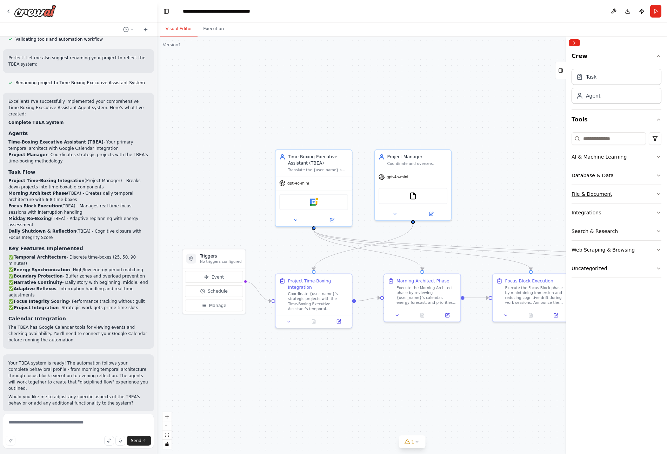
click at [557, 193] on div "File & Document" at bounding box center [591, 193] width 41 height 7
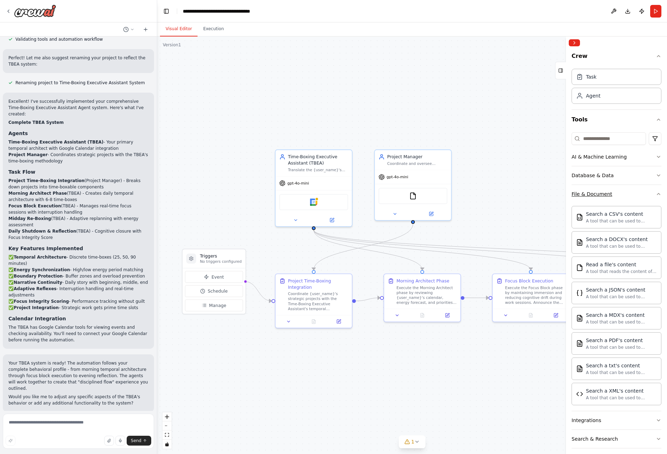
click at [557, 193] on div "File & Document" at bounding box center [591, 193] width 41 height 7
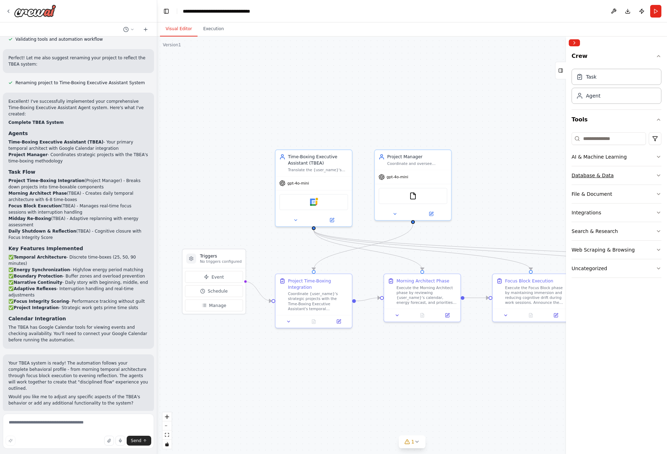
click at [557, 169] on button "Database & Data" at bounding box center [616, 175] width 90 height 18
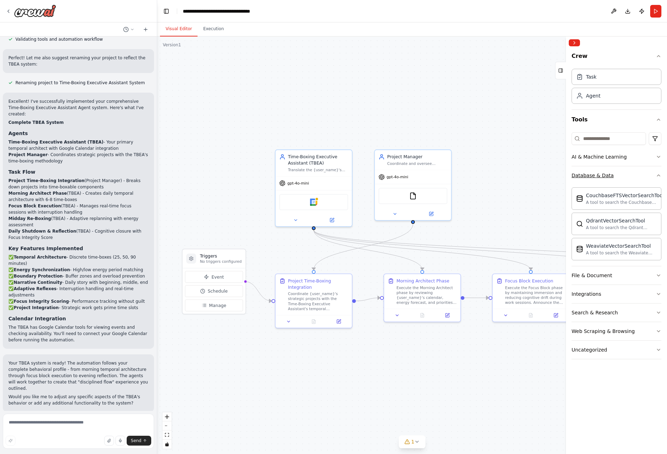
click at [557, 170] on button "Database & Data" at bounding box center [616, 175] width 90 height 18
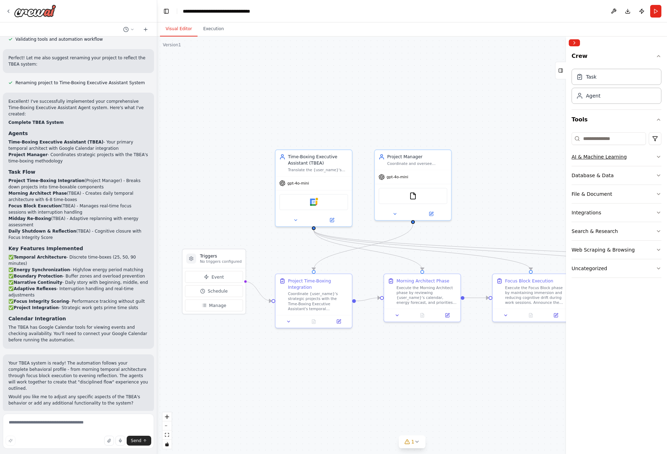
click at [557, 155] on div "AI & Machine Learning" at bounding box center [598, 156] width 55 height 7
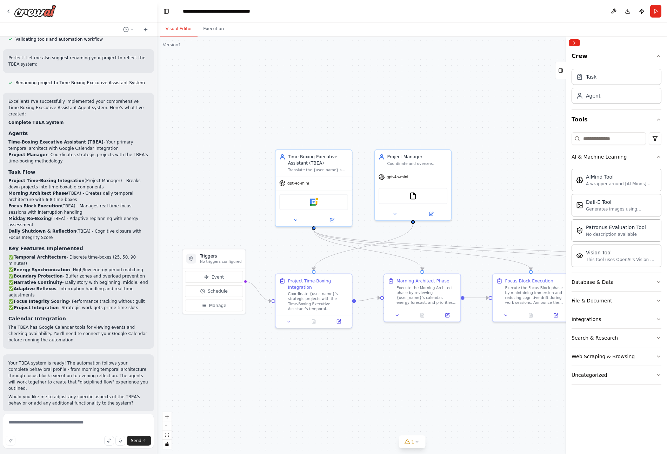
click at [557, 155] on div "AI & Machine Learning" at bounding box center [598, 156] width 55 height 7
